Goal: Information Seeking & Learning: Learn about a topic

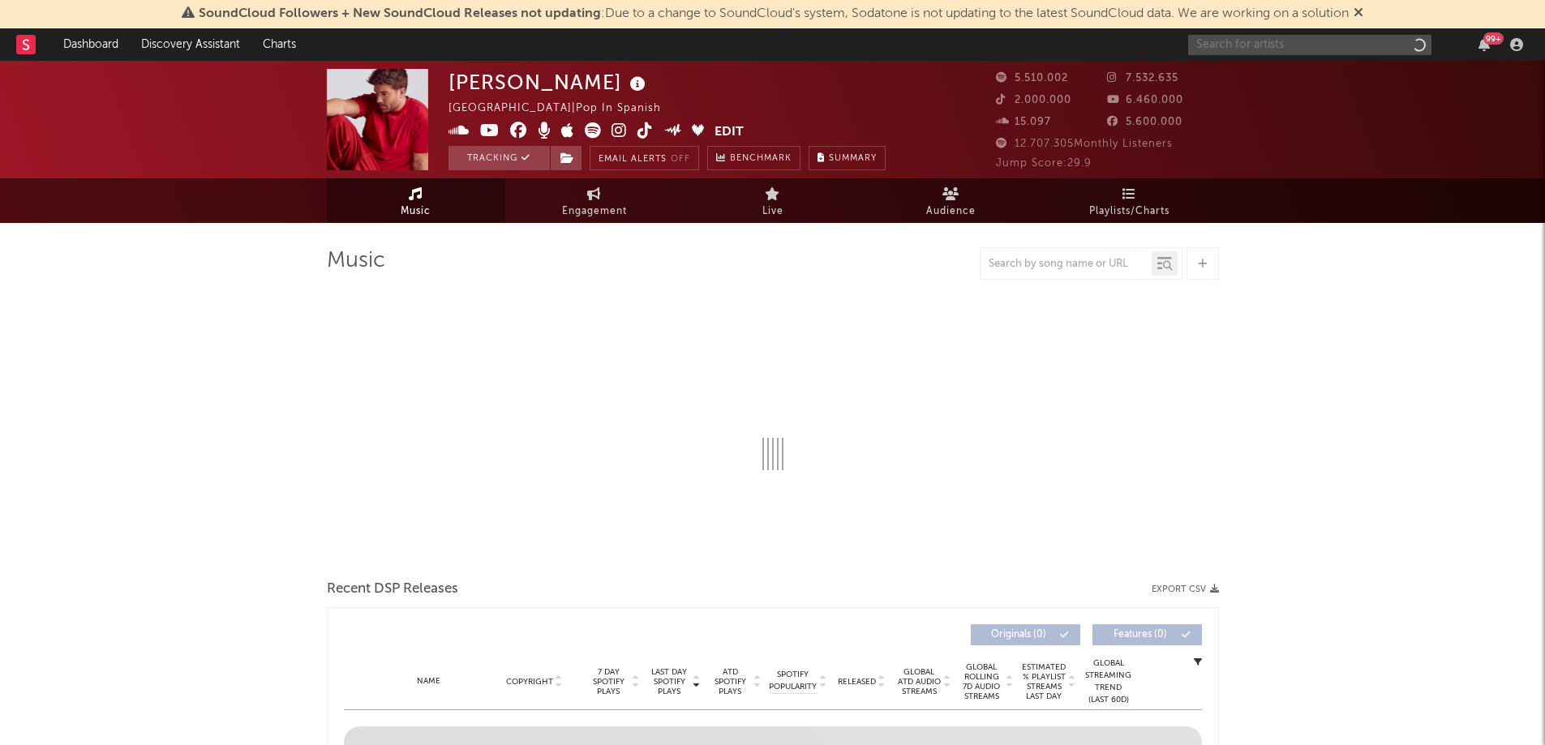
click at [1228, 44] on input "text" at bounding box center [1309, 45] width 243 height 20
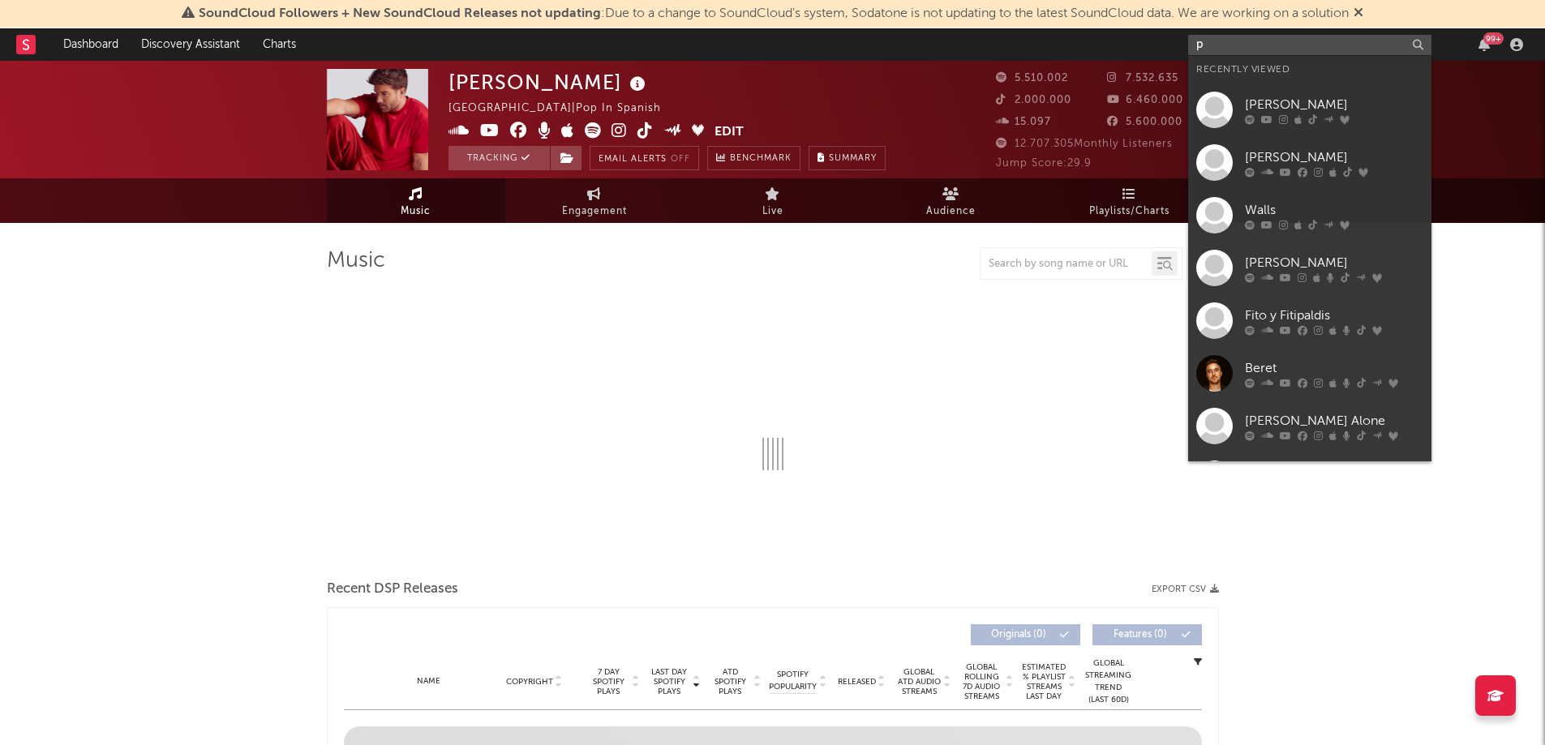
type input "pa"
select select "6m"
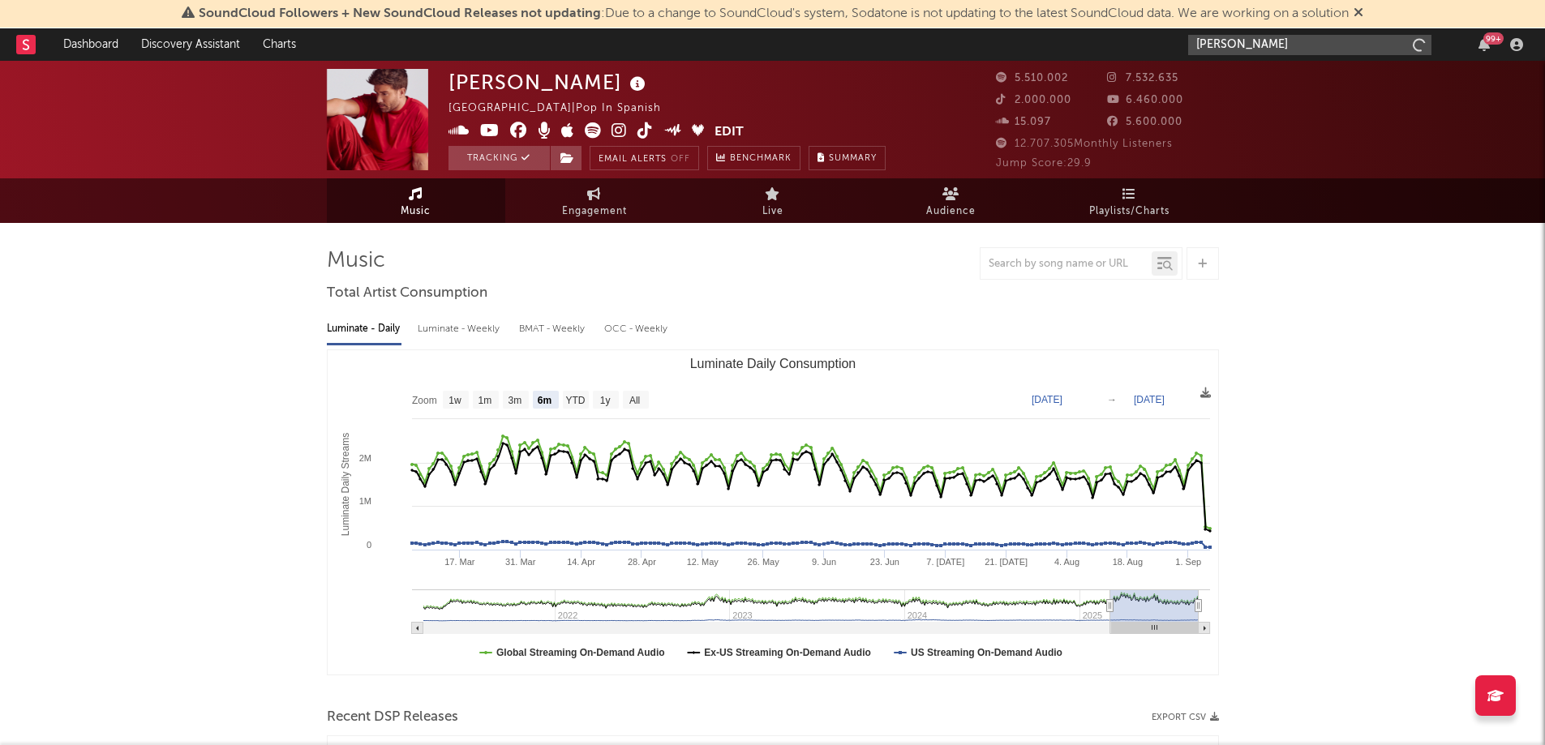
type input "pablo alborán"
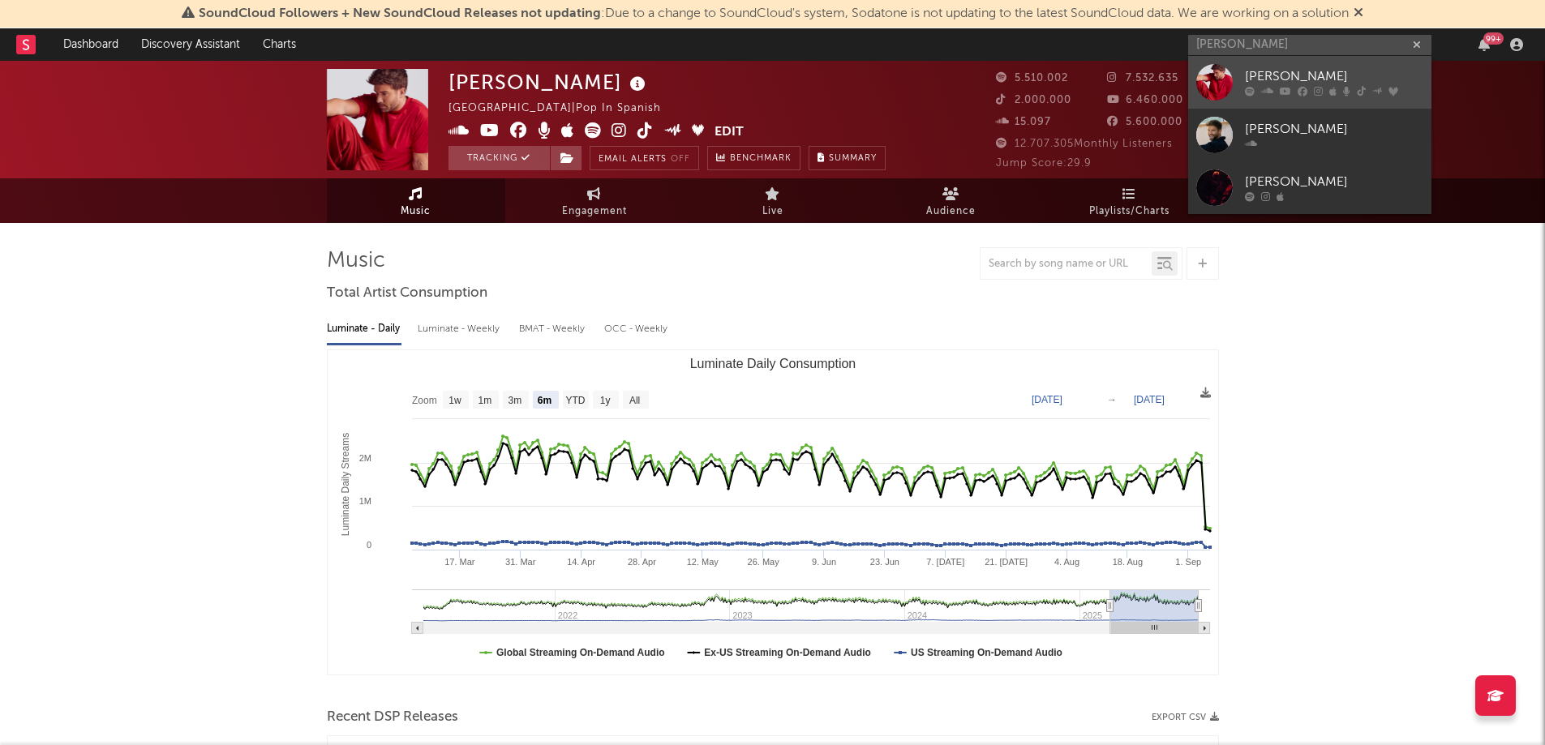
click at [1268, 82] on div "[PERSON_NAME]" at bounding box center [1334, 76] width 178 height 19
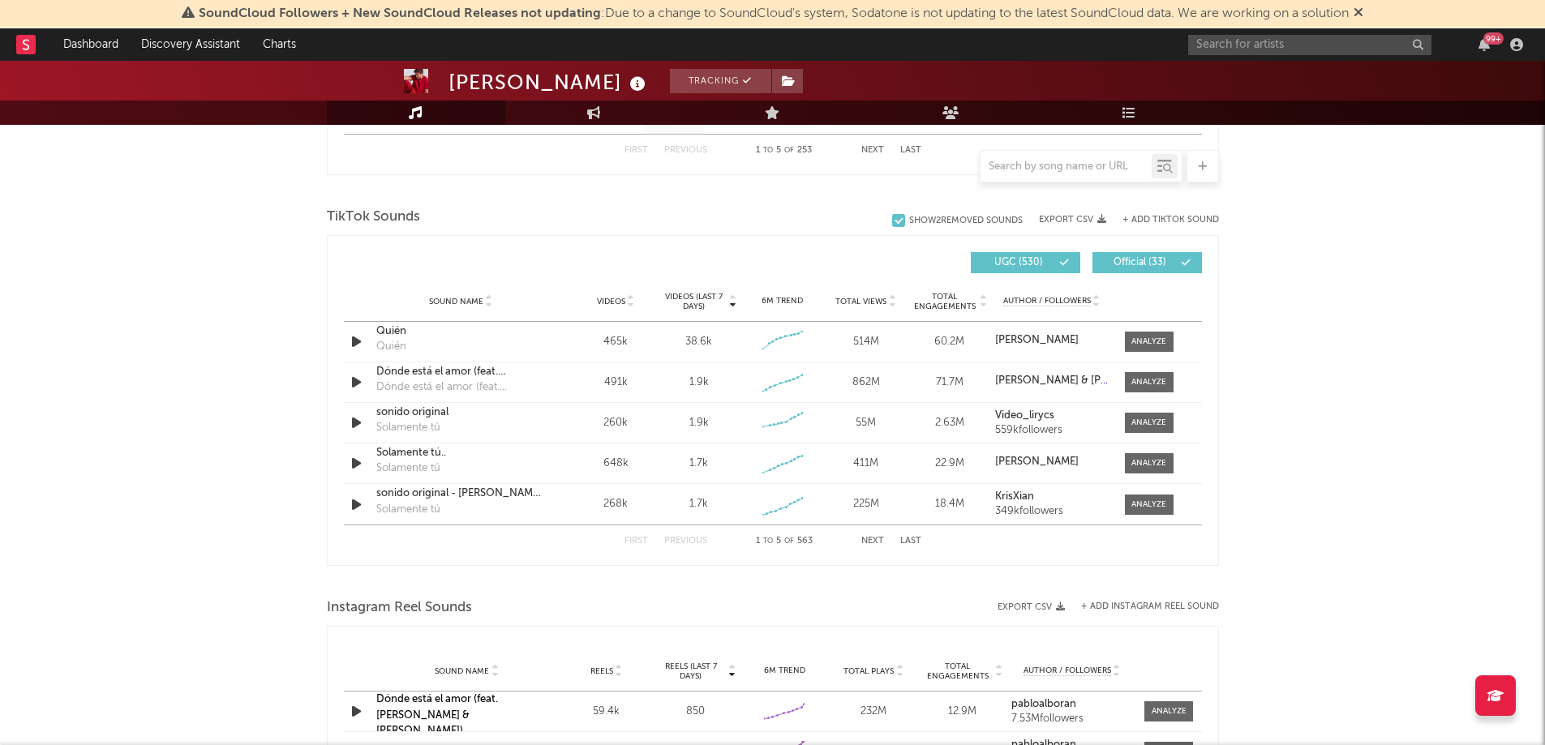
scroll to position [1031, 0]
click at [1011, 161] on input "text" at bounding box center [1065, 167] width 171 height 13
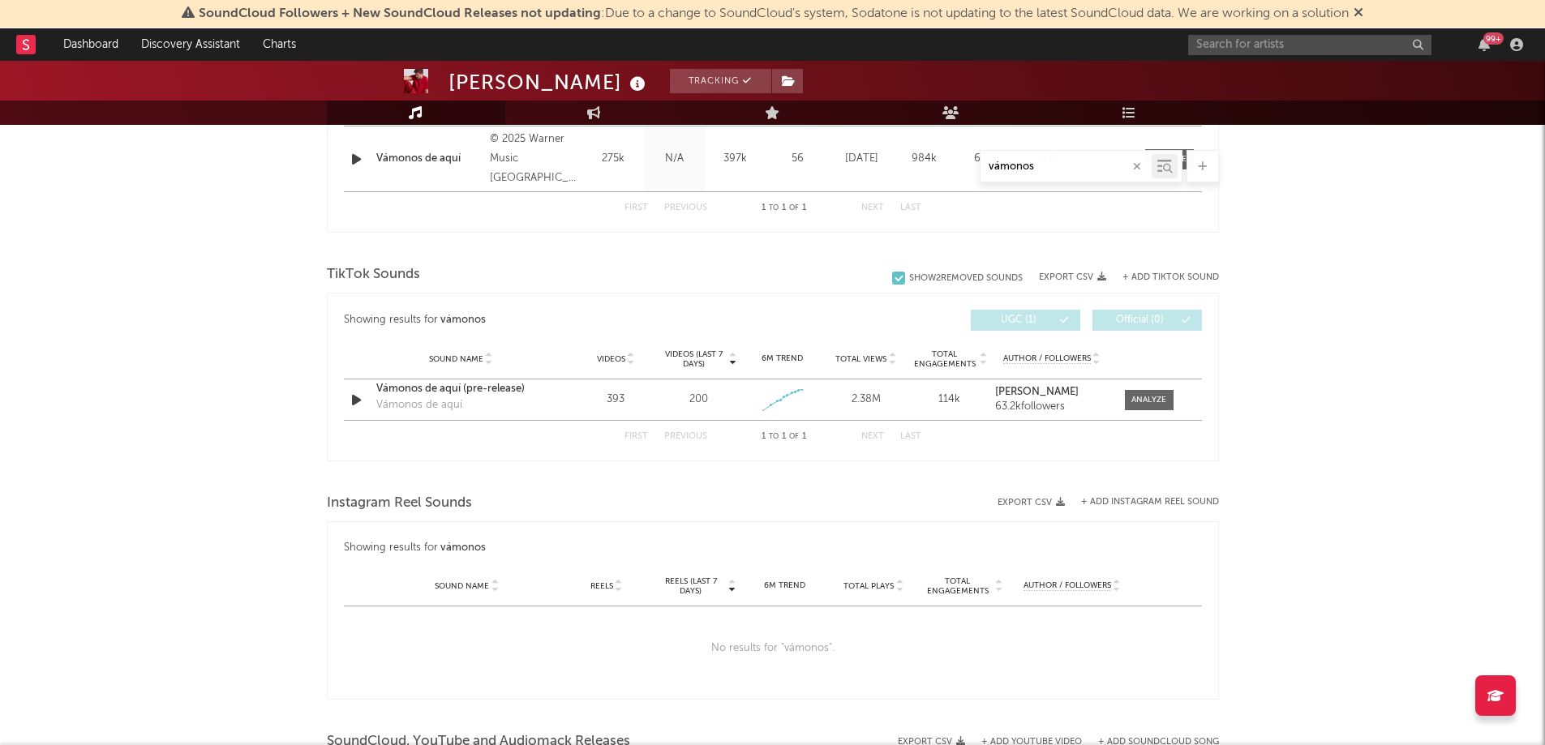
scroll to position [711, 0]
type input "vámonos"
click at [1147, 404] on div at bounding box center [1148, 401] width 35 height 12
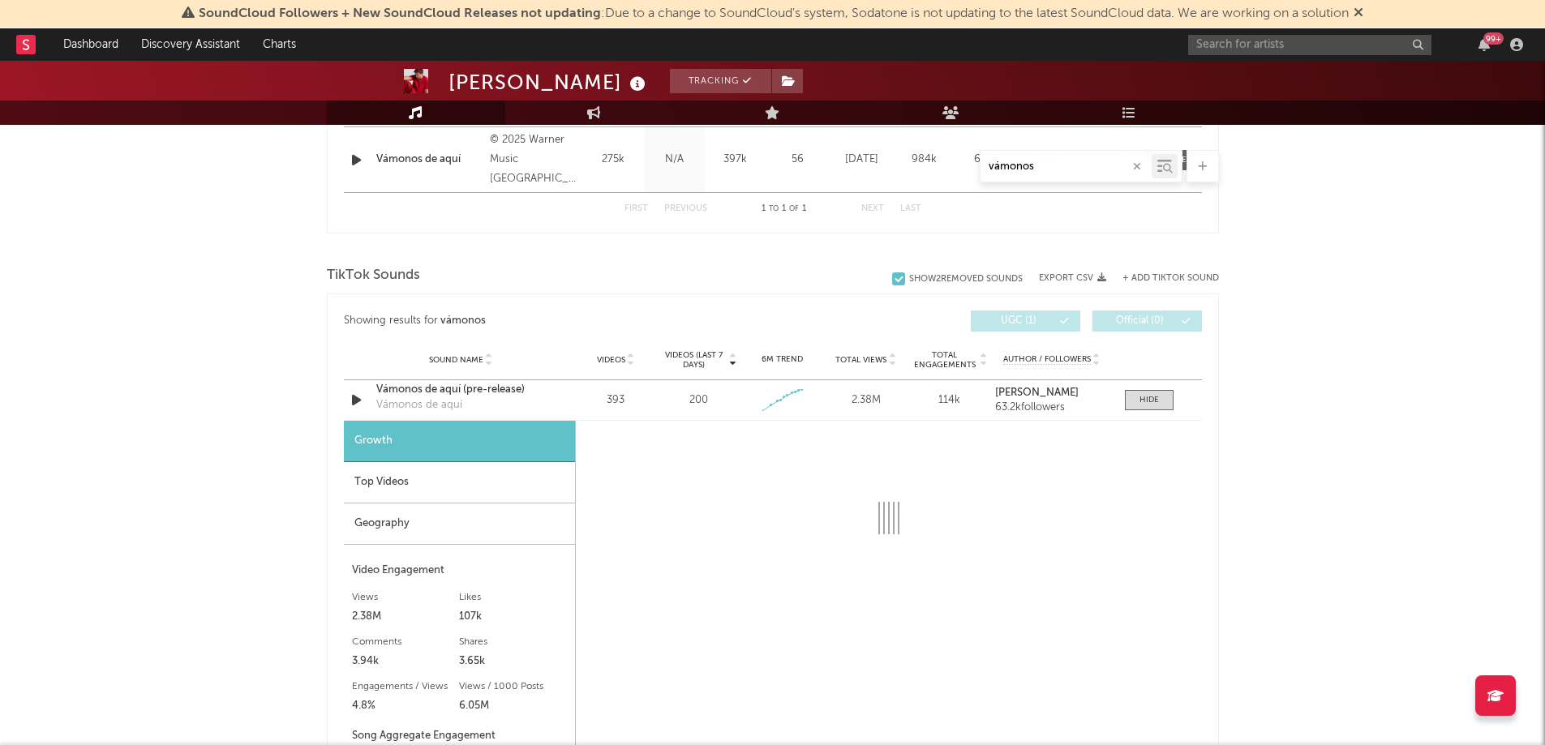
select select "1w"
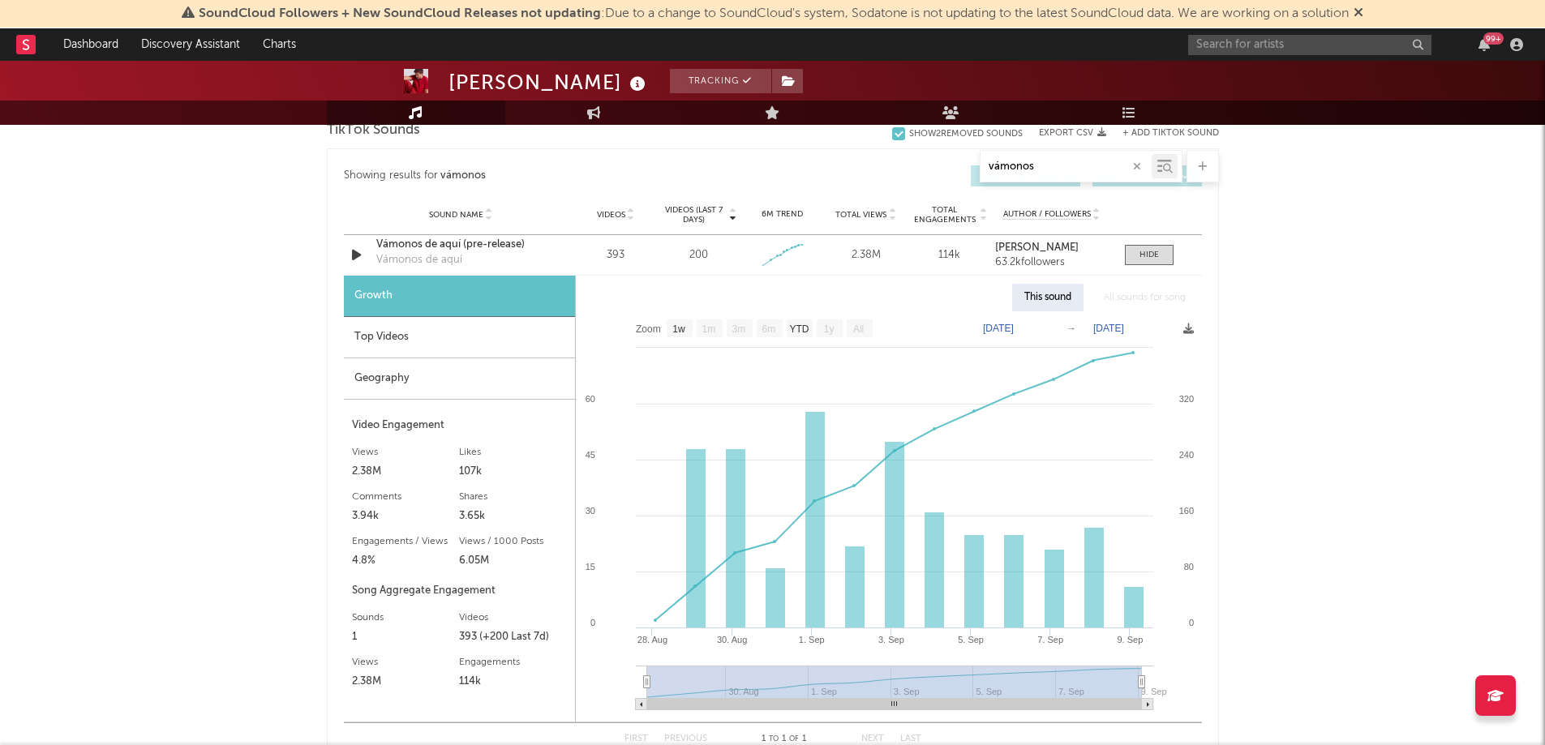
scroll to position [859, 0]
click at [457, 241] on div "Vámonos de aquí (pre-release)" at bounding box center [460, 242] width 169 height 16
drag, startPoint x: 1057, startPoint y: 162, endPoint x: 961, endPoint y: 165, distance: 96.5
click at [961, 165] on div "vámonos" at bounding box center [773, 166] width 892 height 32
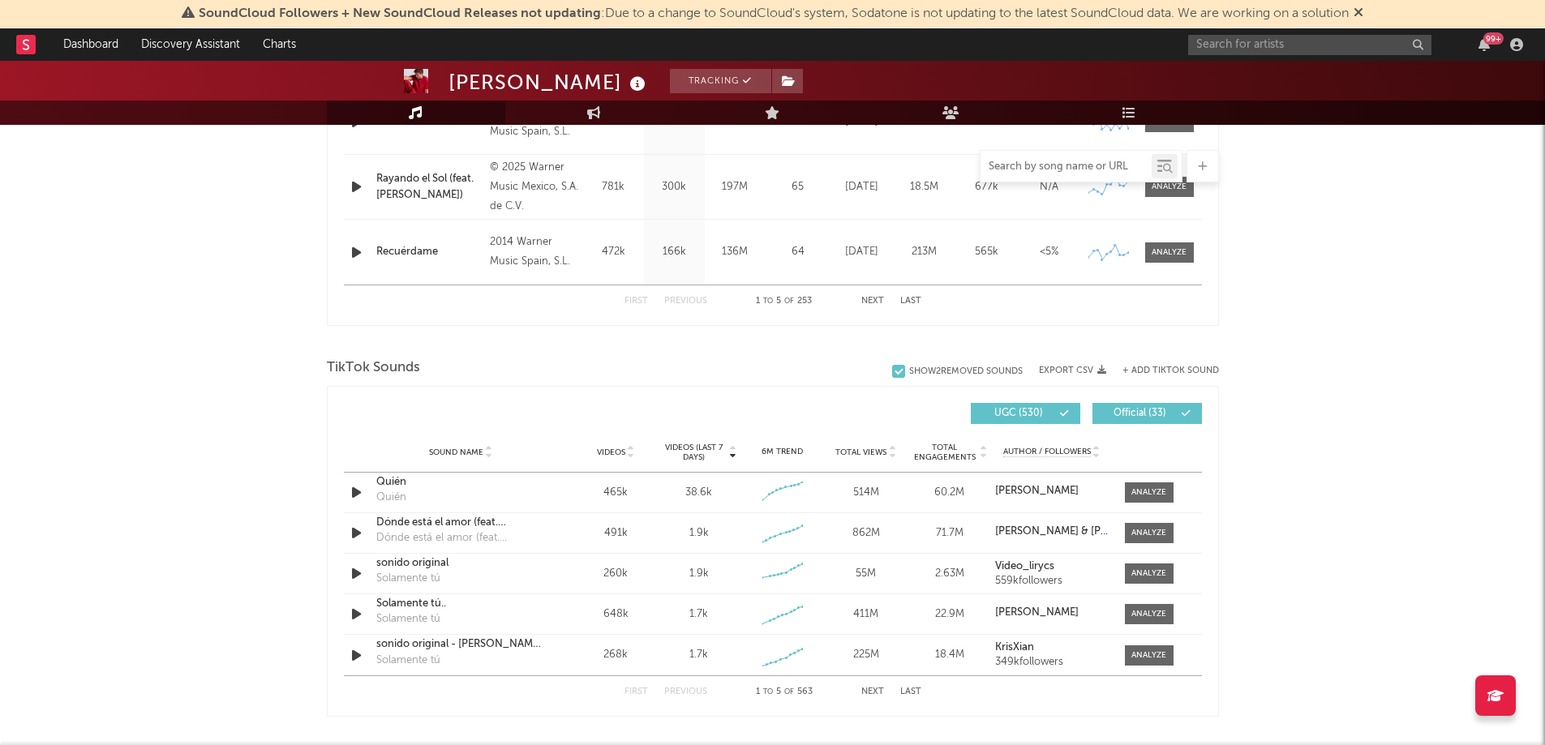
scroll to position [898, 0]
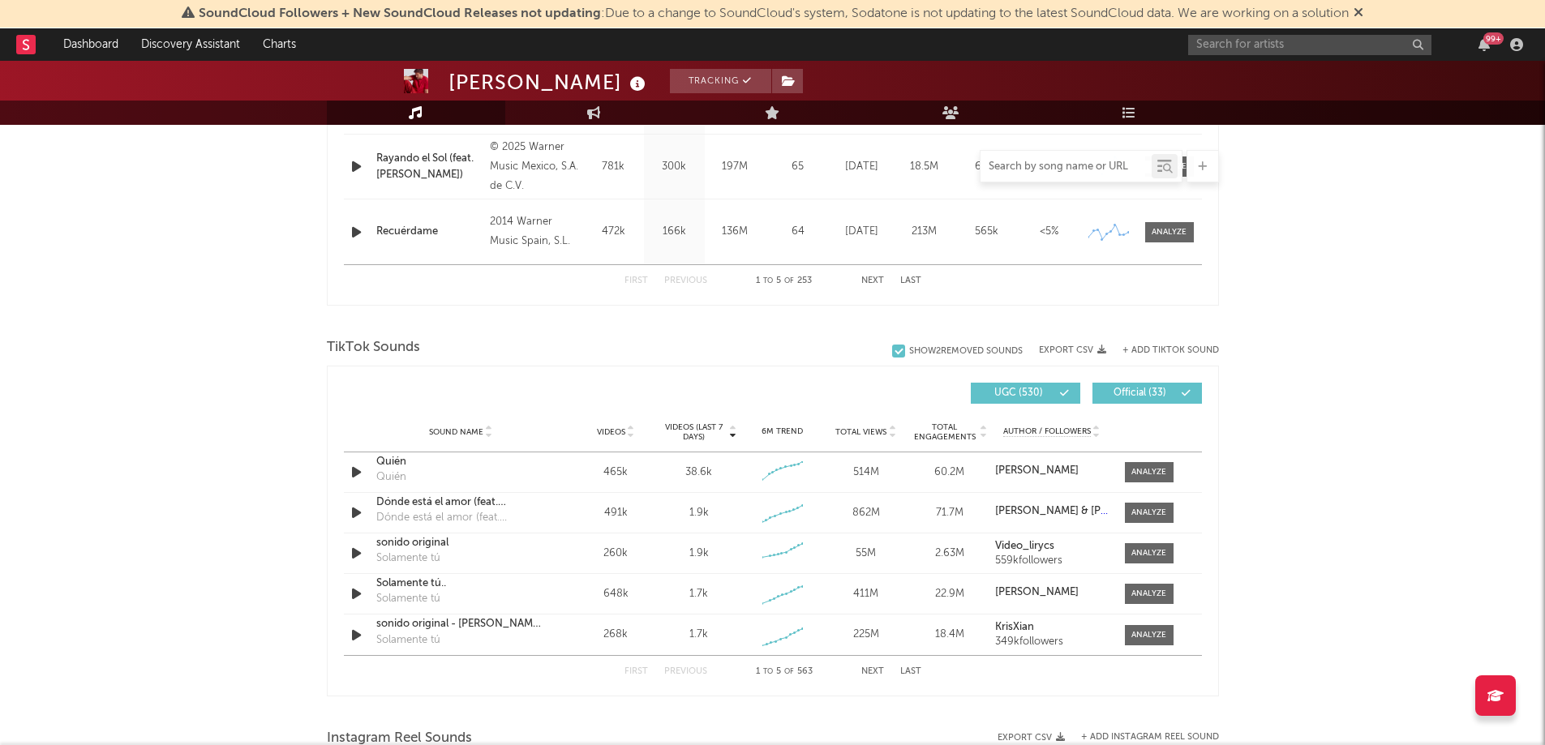
click at [1085, 172] on input "text" at bounding box center [1065, 167] width 171 height 13
click at [1230, 49] on input "text" at bounding box center [1309, 45] width 243 height 20
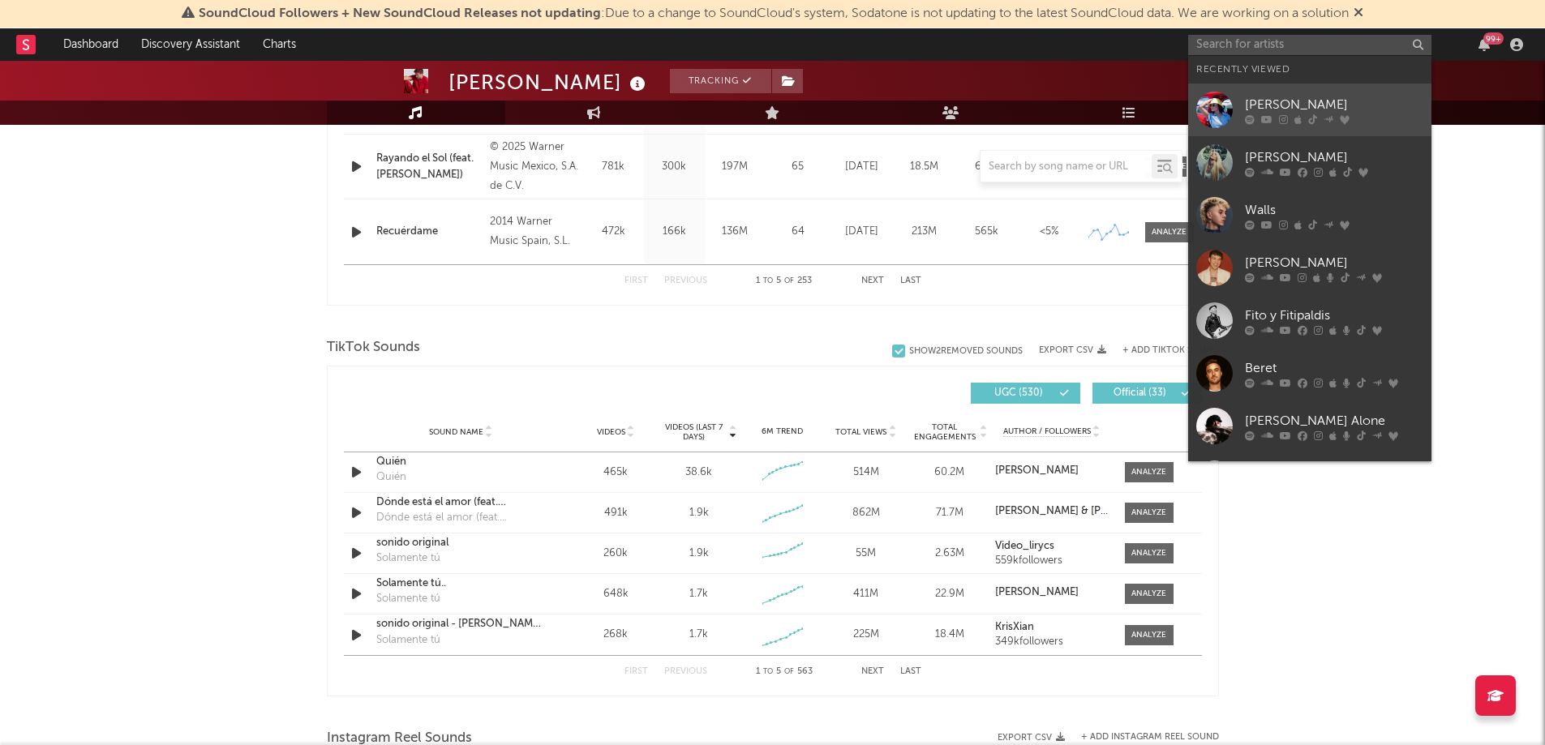
click at [1262, 107] on div "[PERSON_NAME]" at bounding box center [1334, 104] width 178 height 19
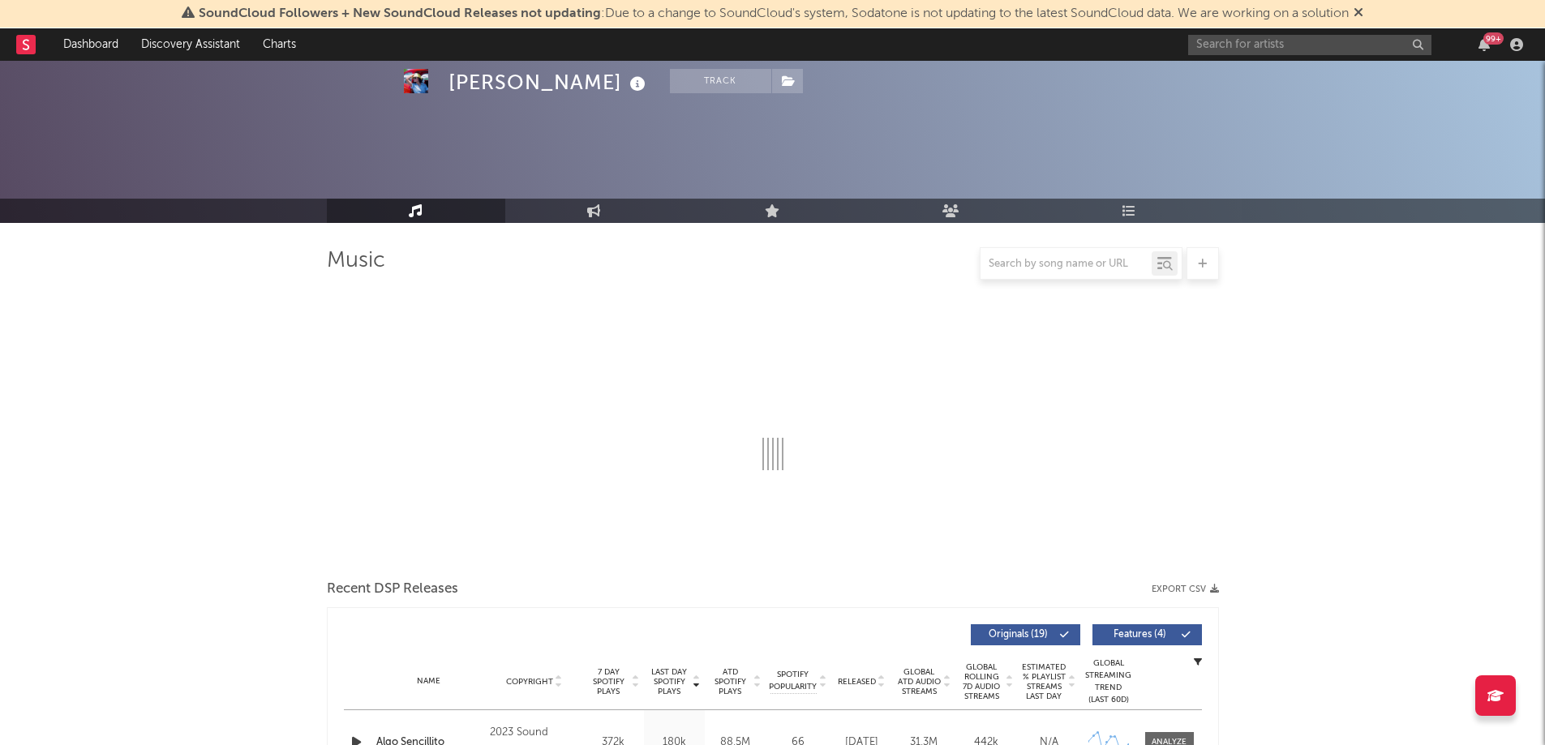
select select "6m"
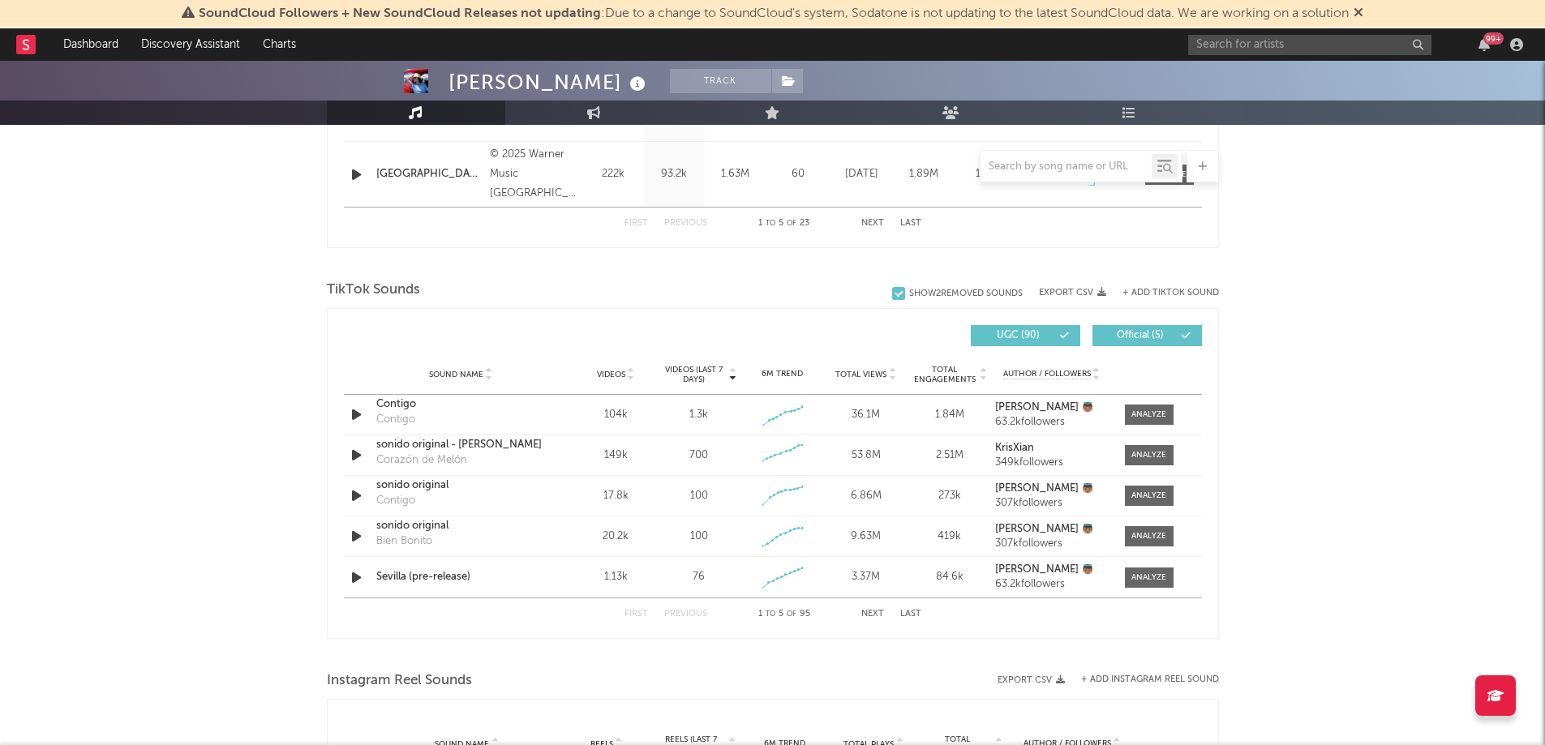
scroll to position [953, 0]
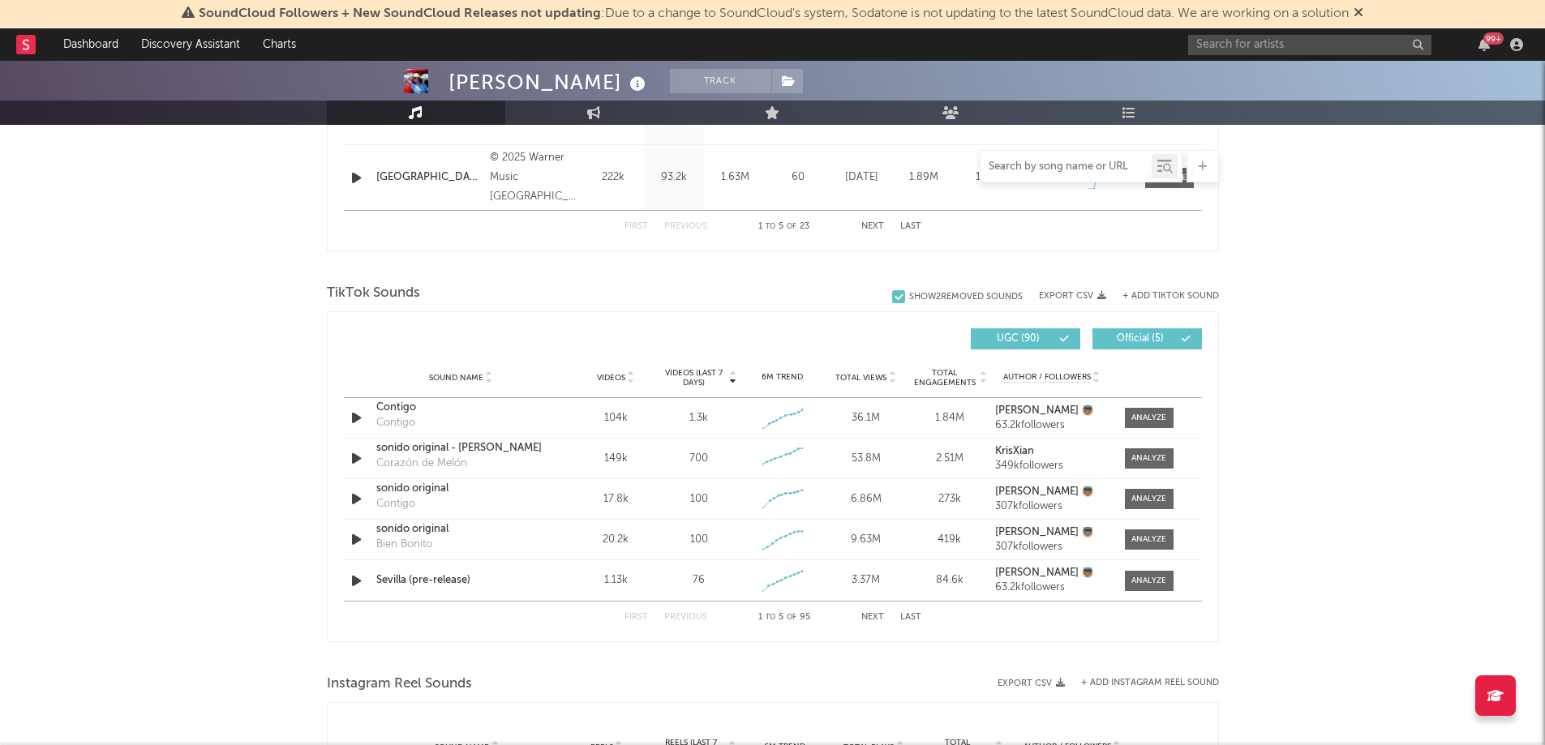
click at [1063, 172] on input "text" at bounding box center [1065, 167] width 171 height 13
type input "sevilla"
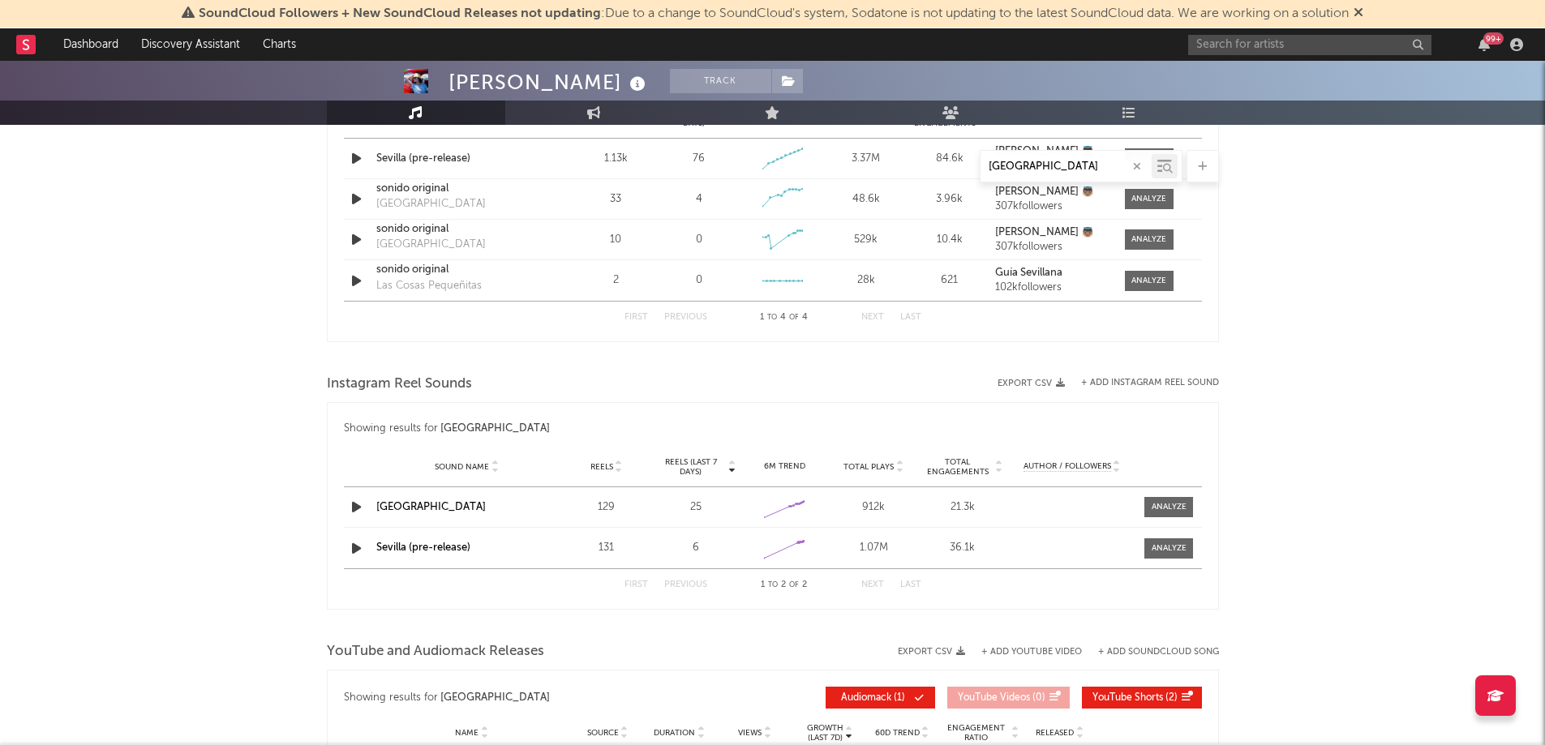
scroll to position [693, 0]
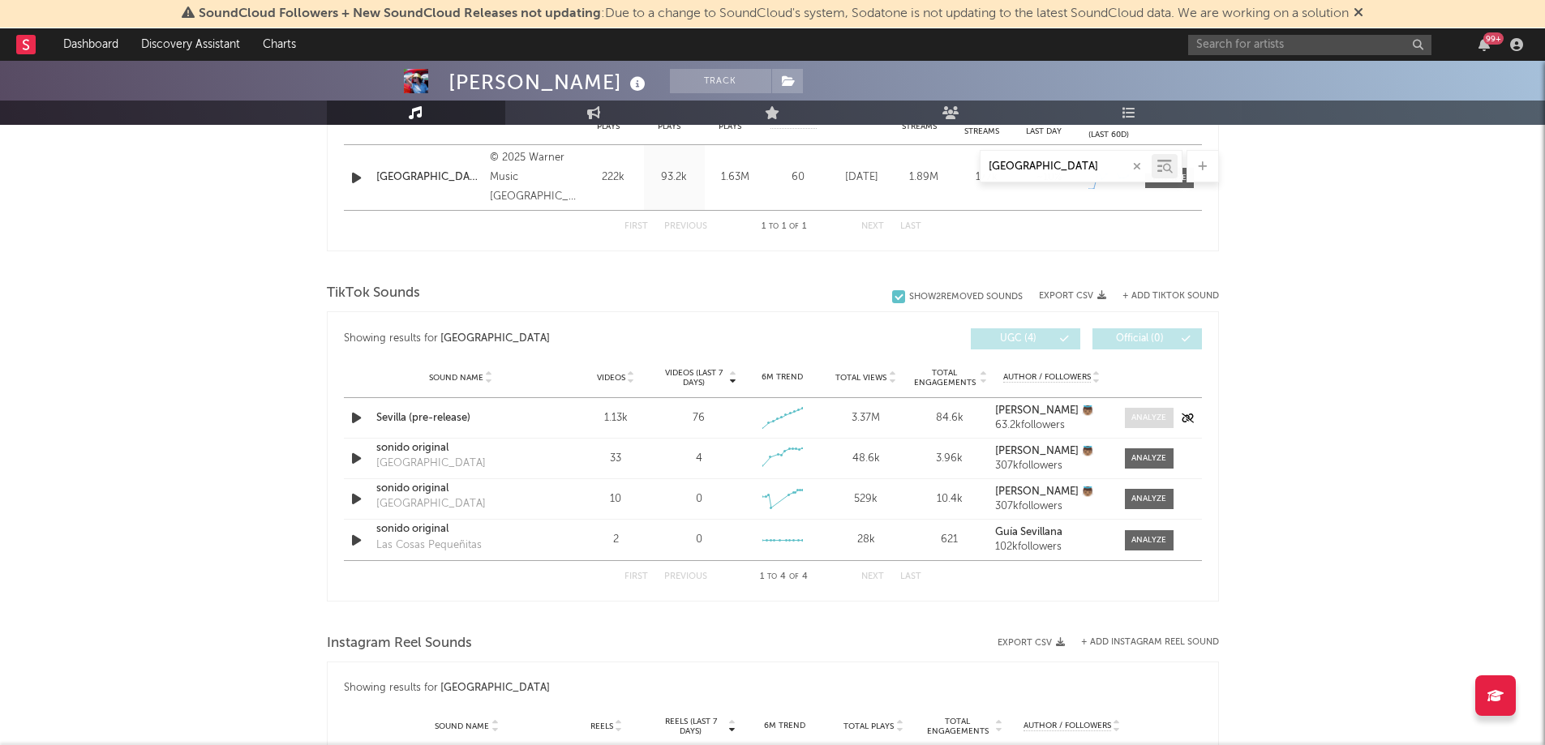
click at [1155, 416] on div at bounding box center [1148, 418] width 35 height 12
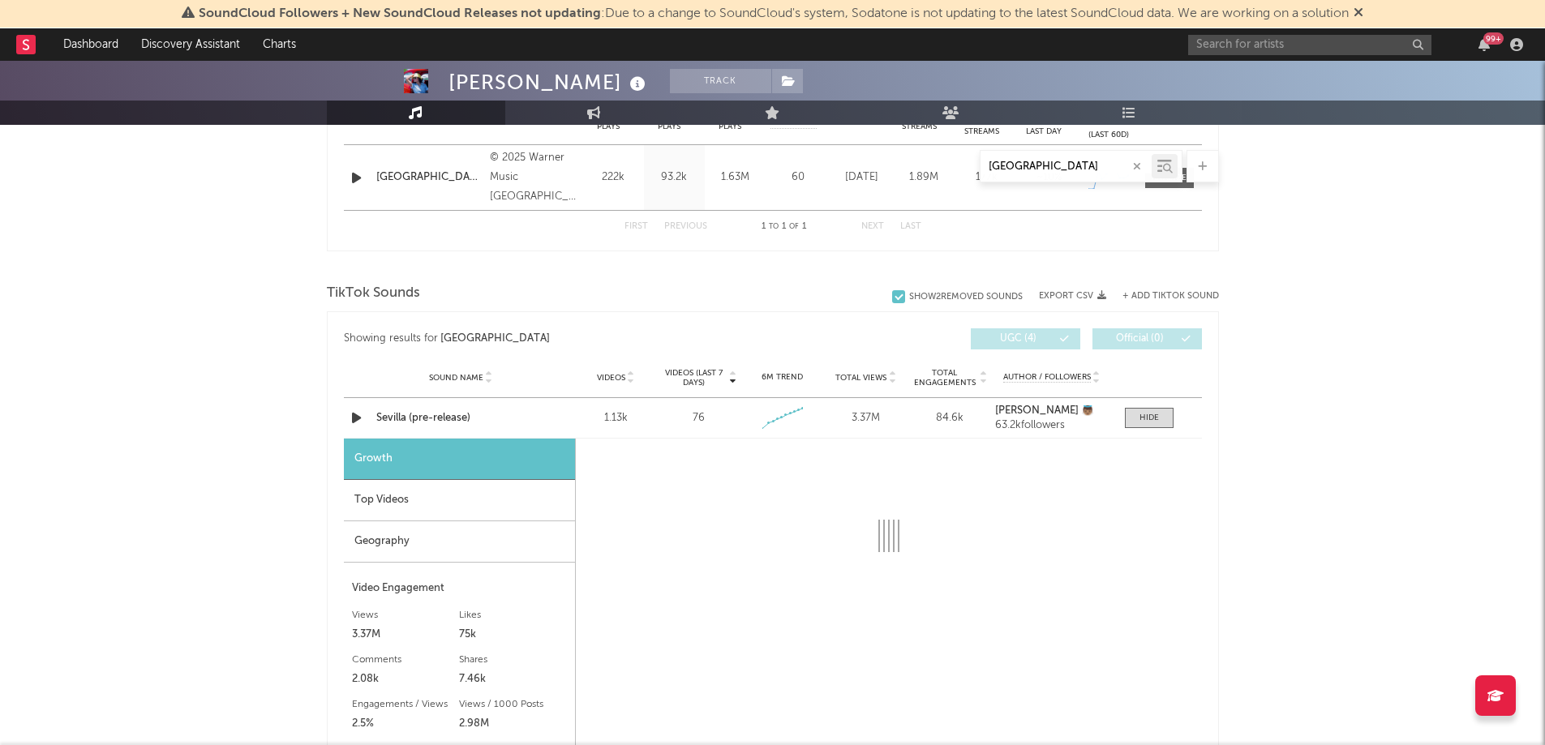
select select "1w"
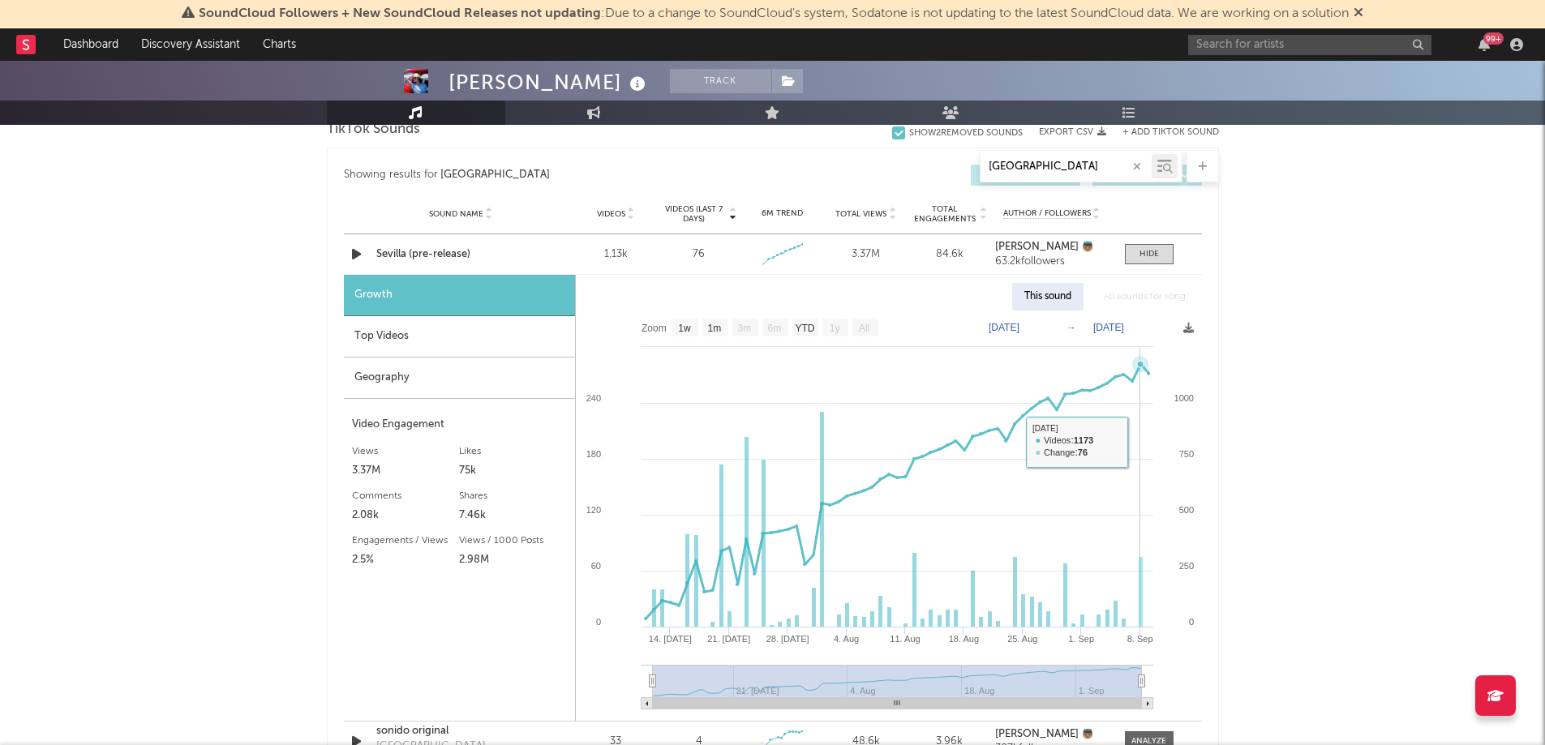
scroll to position [851, 0]
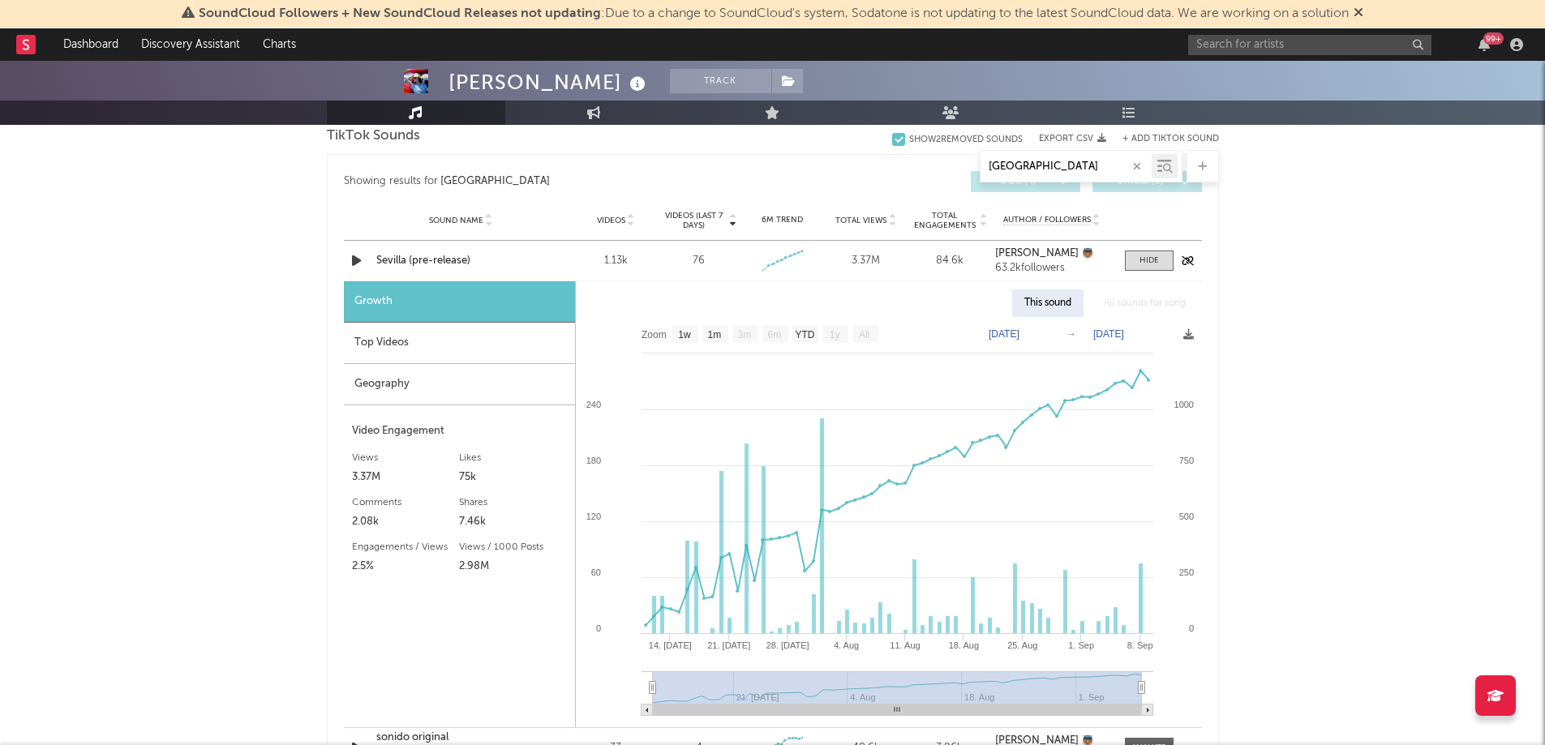
click at [441, 255] on div "Sevilla (pre-release)" at bounding box center [460, 261] width 169 height 16
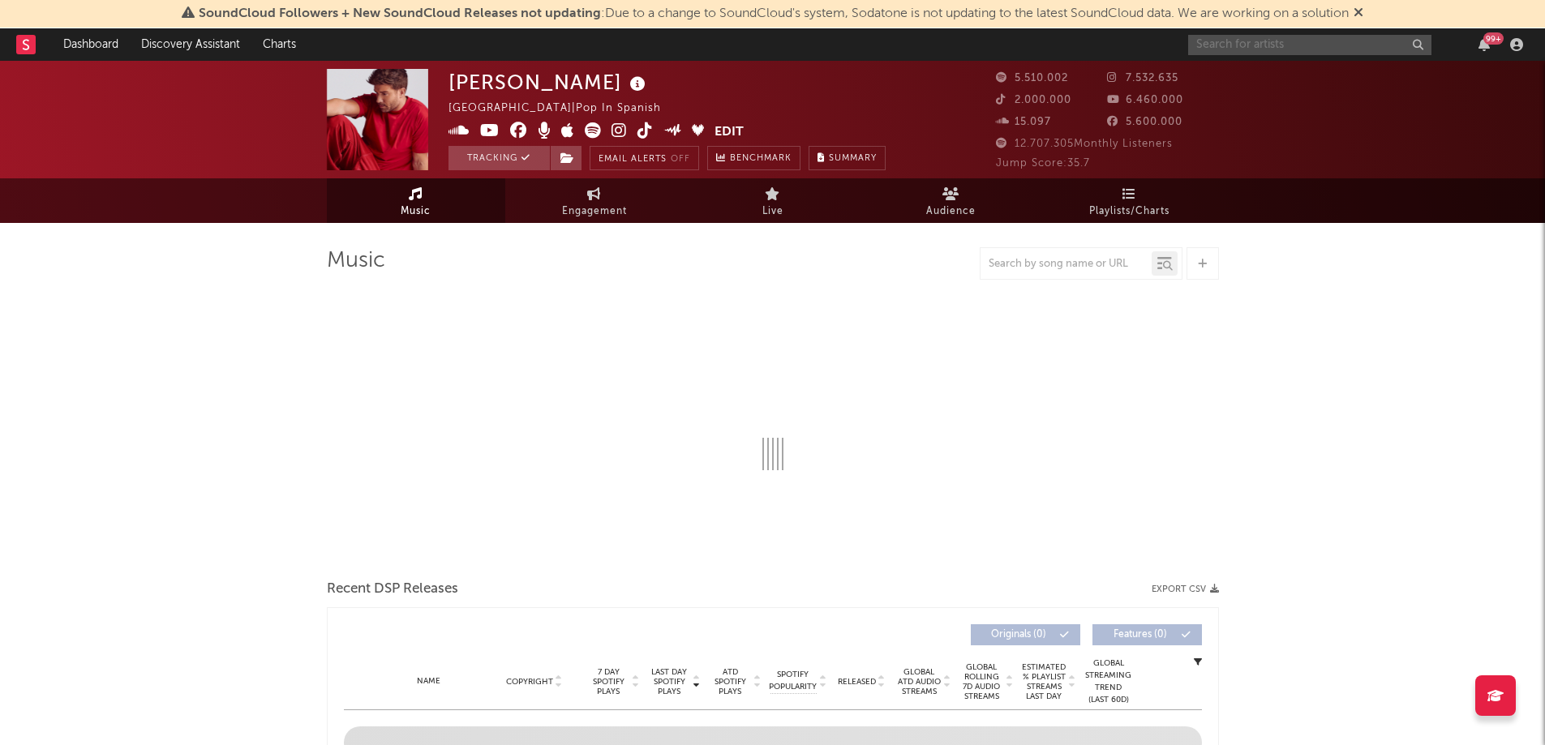
click at [1273, 45] on input "text" at bounding box center [1309, 45] width 243 height 20
type input "sog"
select select "6m"
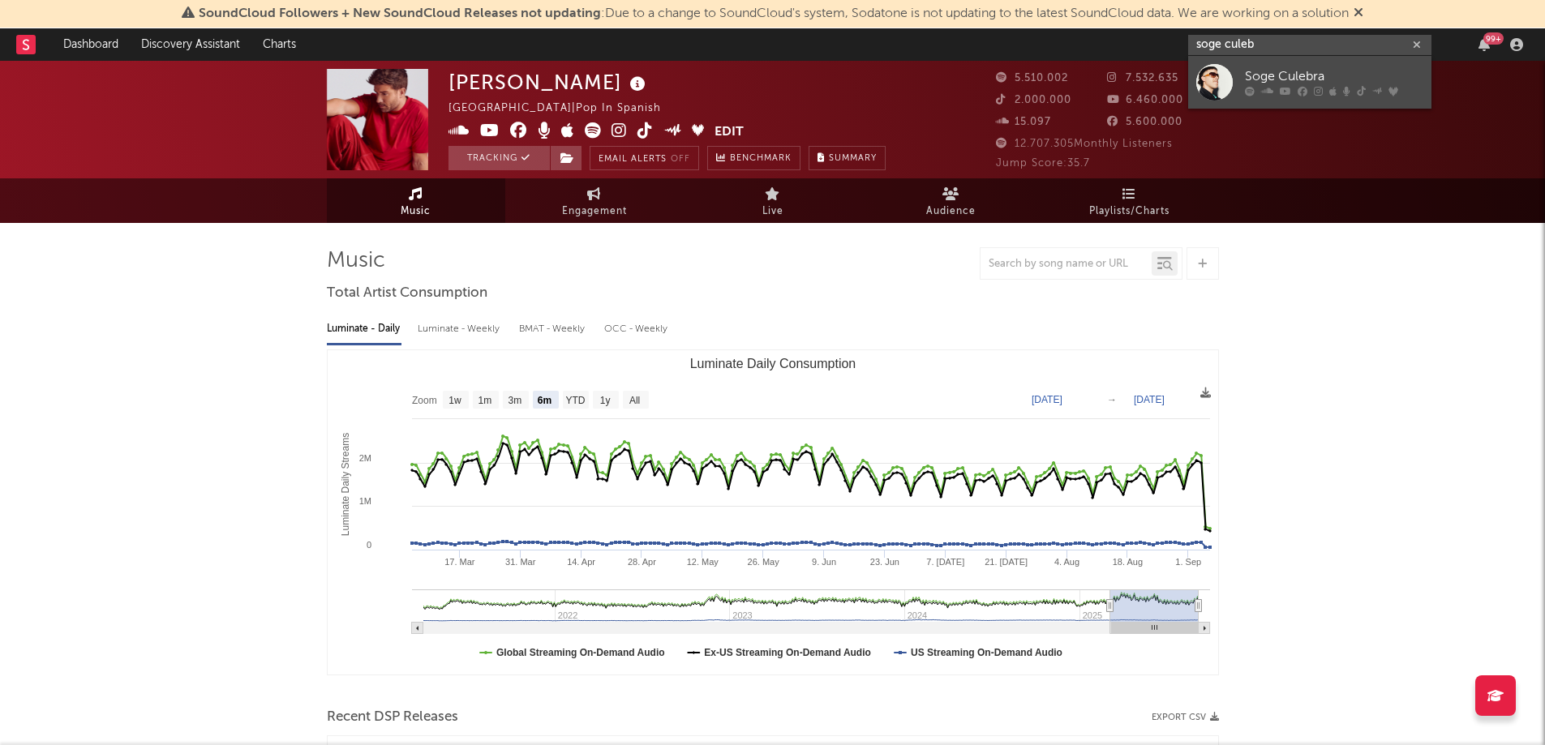
type input "soge culeb"
click at [1286, 84] on div "Soge Culebra" at bounding box center [1334, 76] width 178 height 19
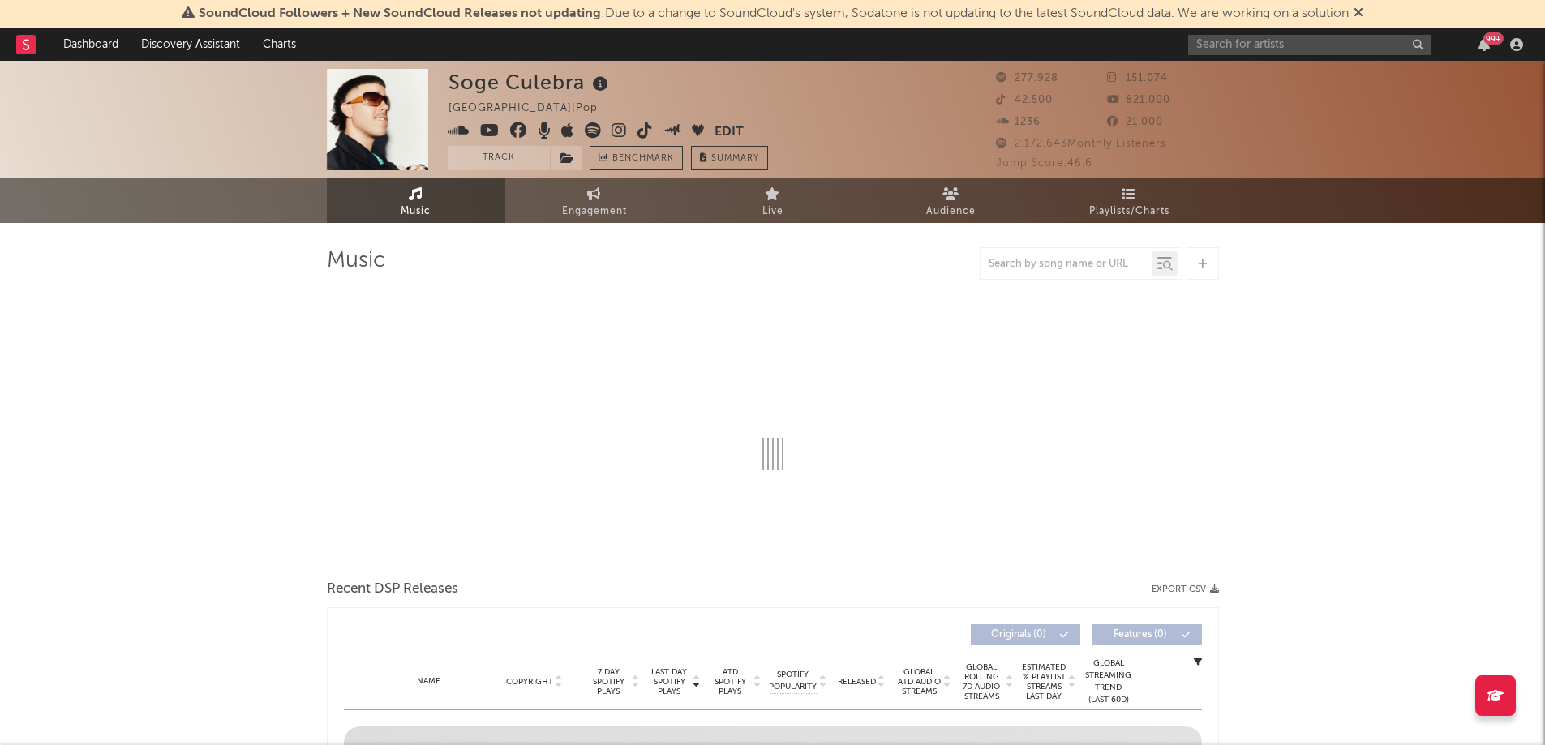
scroll to position [89, 0]
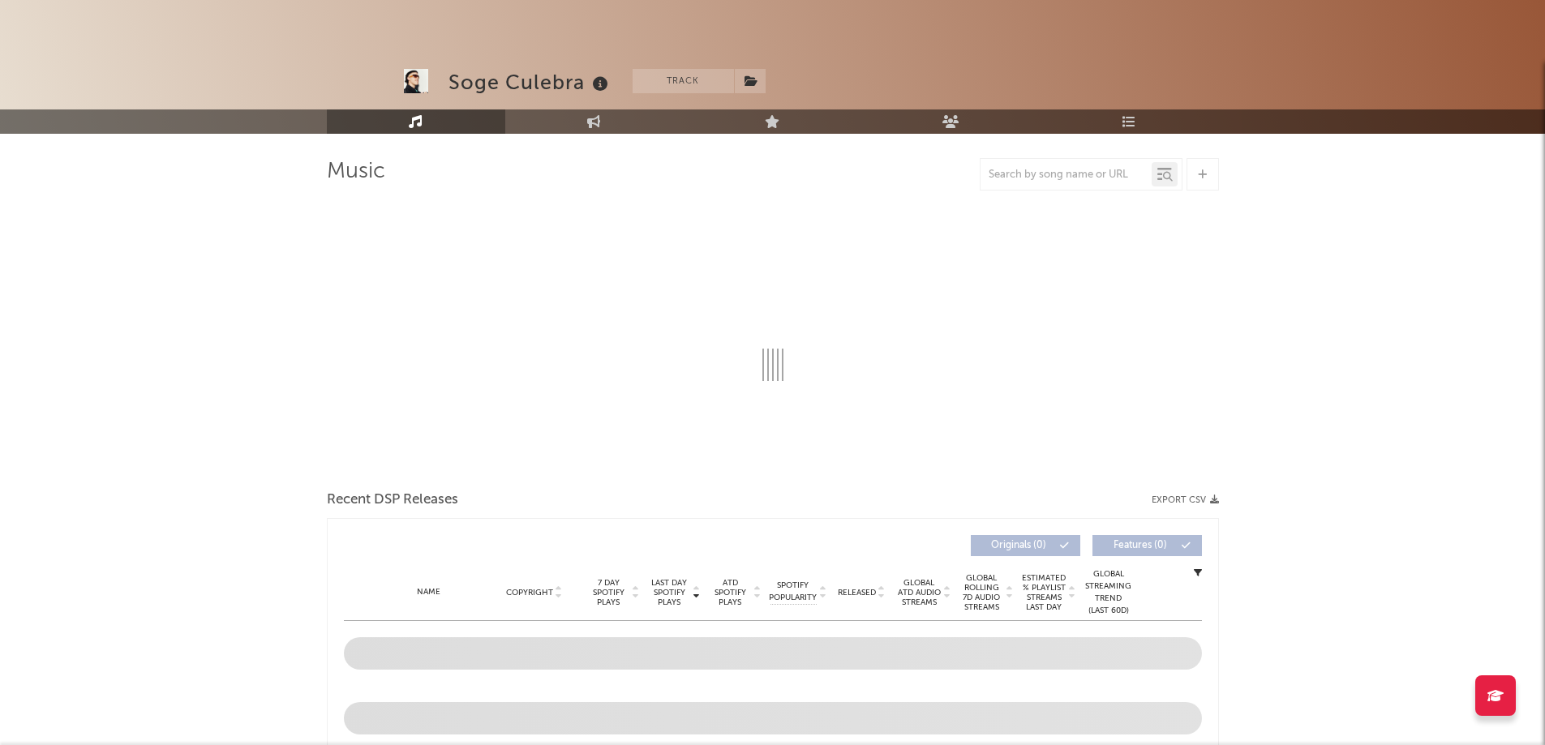
select select "6m"
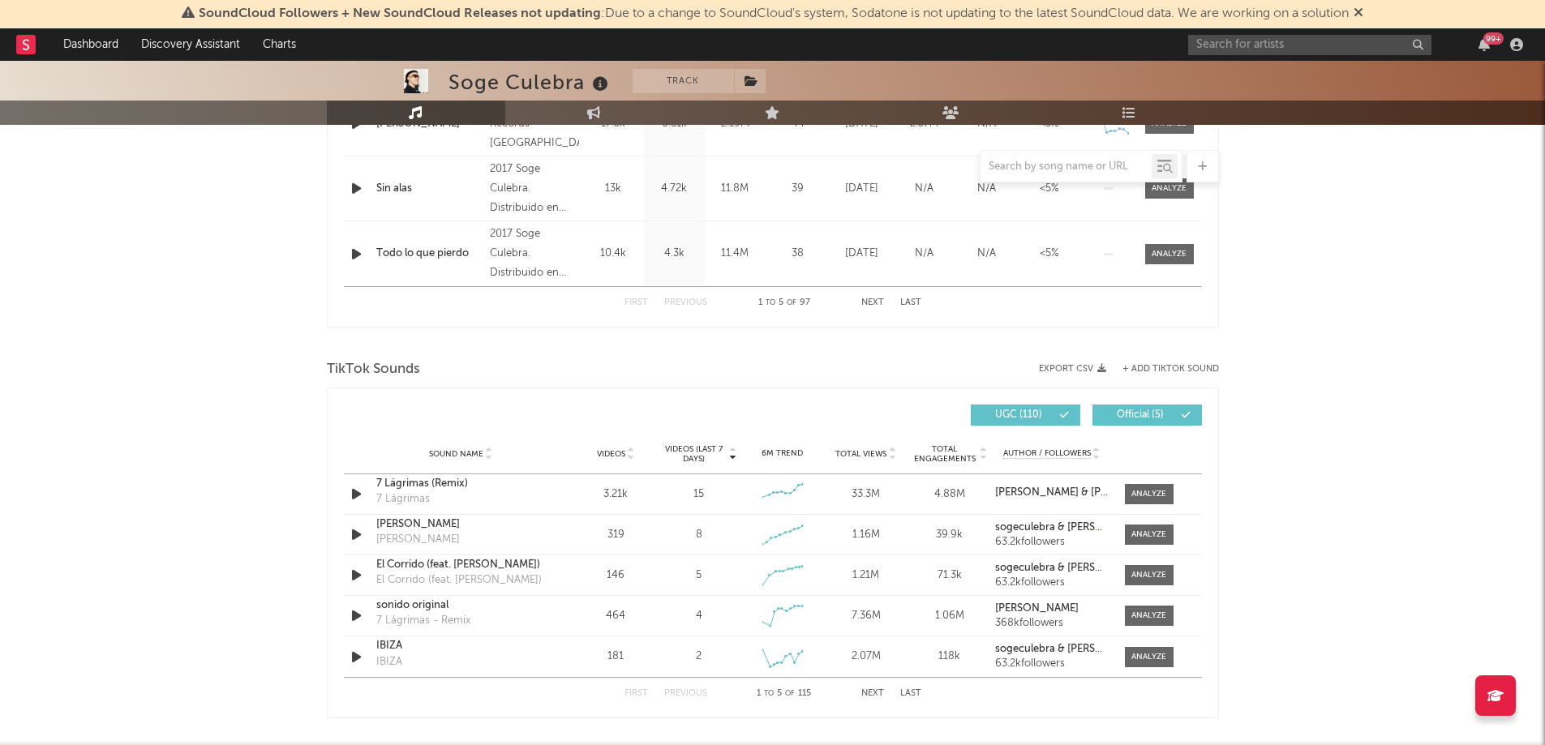
scroll to position [881, 0]
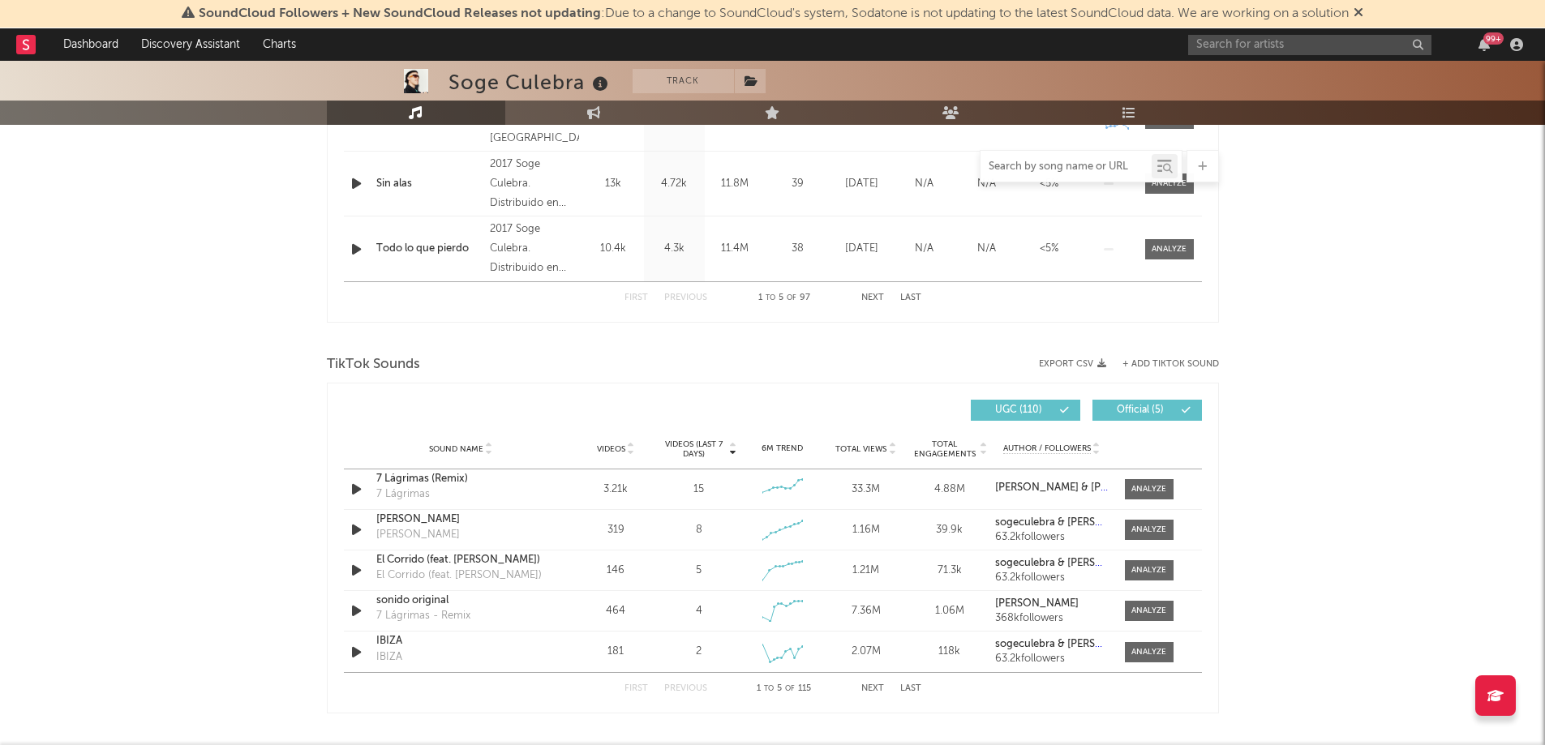
click at [1043, 164] on input "text" at bounding box center [1065, 167] width 171 height 13
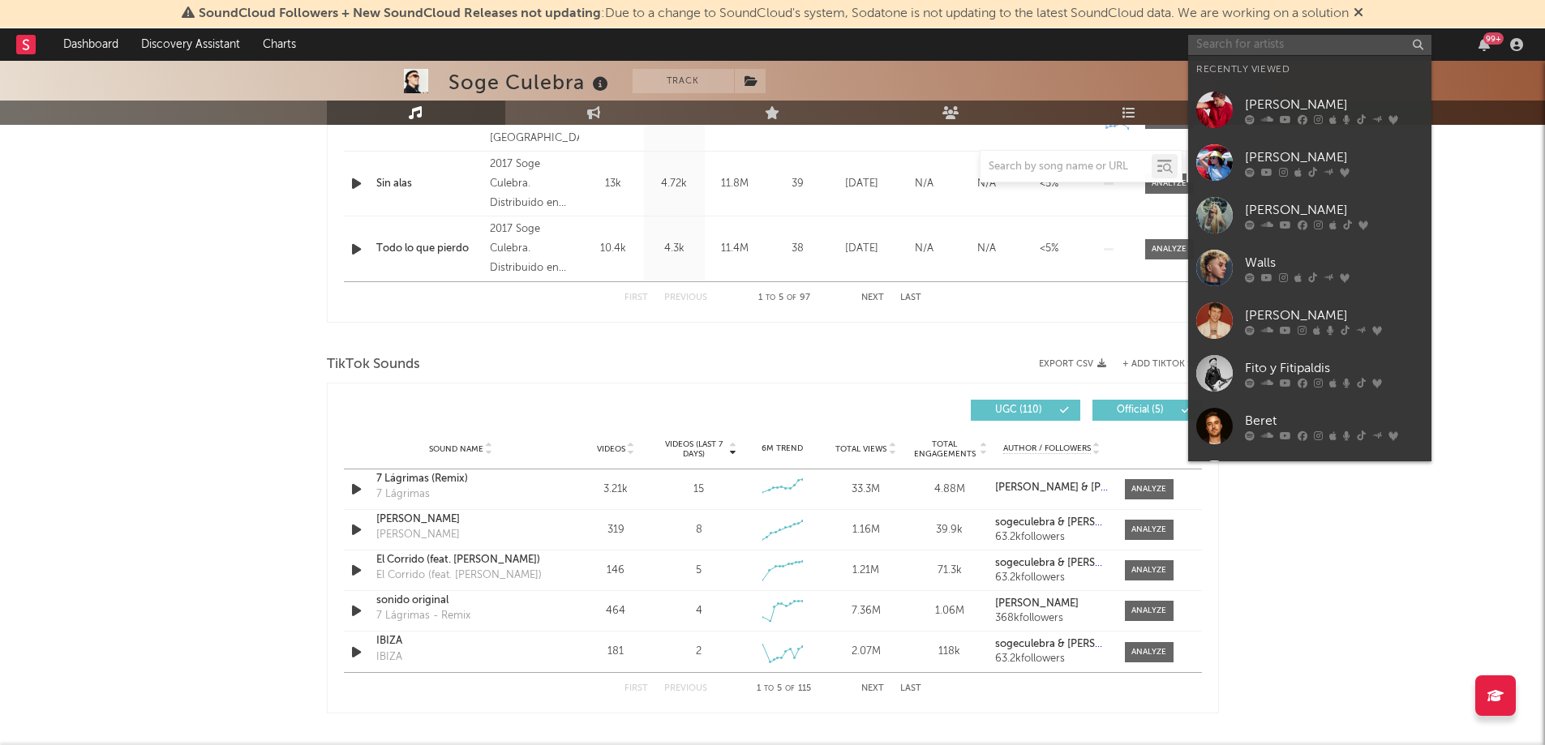
click at [1204, 49] on input "text" at bounding box center [1309, 45] width 243 height 20
